Goal: Task Accomplishment & Management: Complete application form

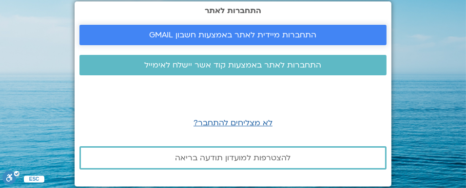
click at [244, 36] on span "התחברות מיידית לאתר באמצעות חשבון GMAIL" at bounding box center [233, 35] width 167 height 9
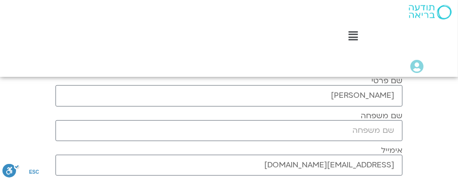
scroll to position [170, 0]
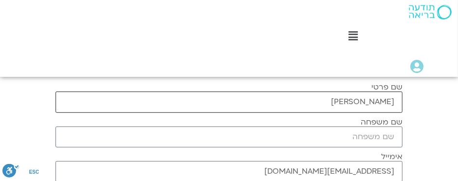
drag, startPoint x: 349, startPoint y: 101, endPoint x: 374, endPoint y: 99, distance: 24.4
click at [374, 99] on input "רעיה אגרנוב" at bounding box center [229, 102] width 347 height 21
type input "רעיה"
